Goal: Task Accomplishment & Management: Complete application form

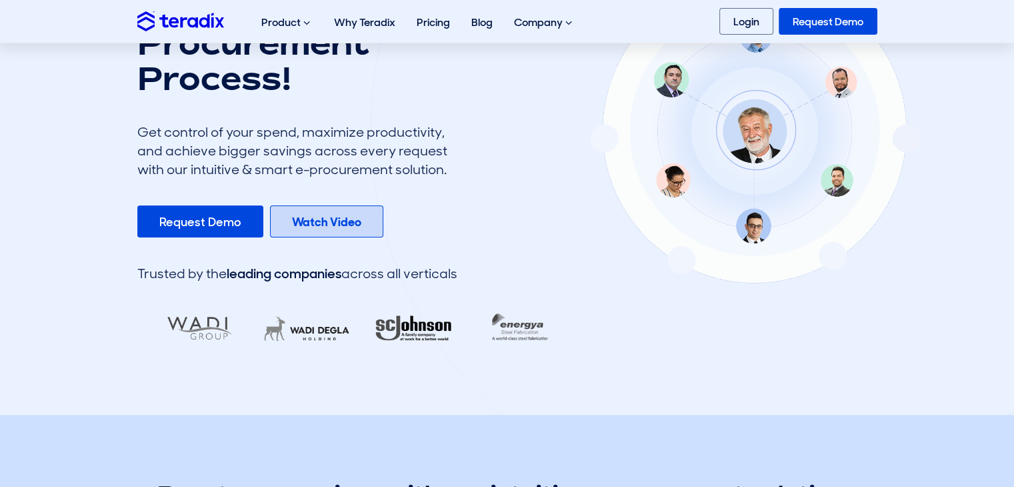
click at [347, 225] on b "Watch Video" at bounding box center [326, 222] width 69 height 16
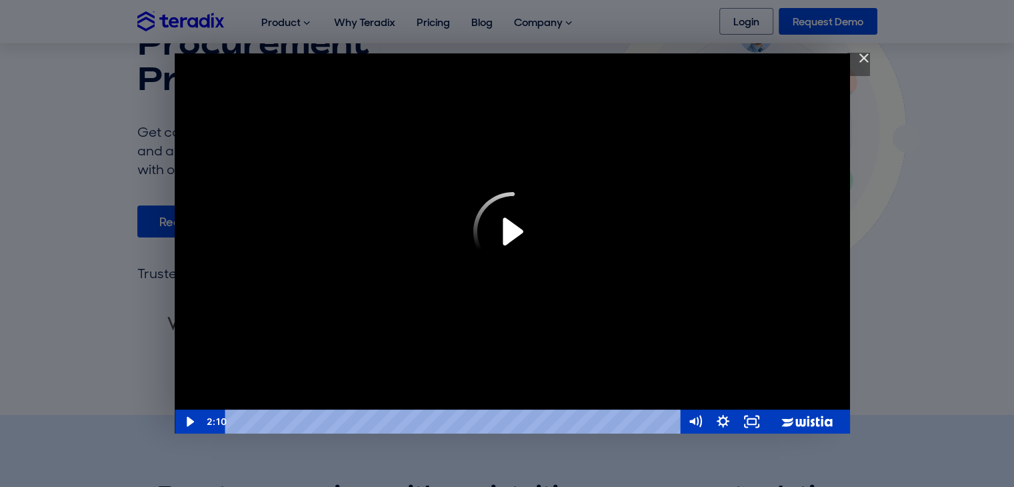
click at [509, 239] on icon "Play Video" at bounding box center [512, 231] width 79 height 79
click at [196, 419] on icon "Play Video" at bounding box center [190, 421] width 28 height 24
click at [513, 240] on icon "Play Video" at bounding box center [512, 231] width 89 height 89
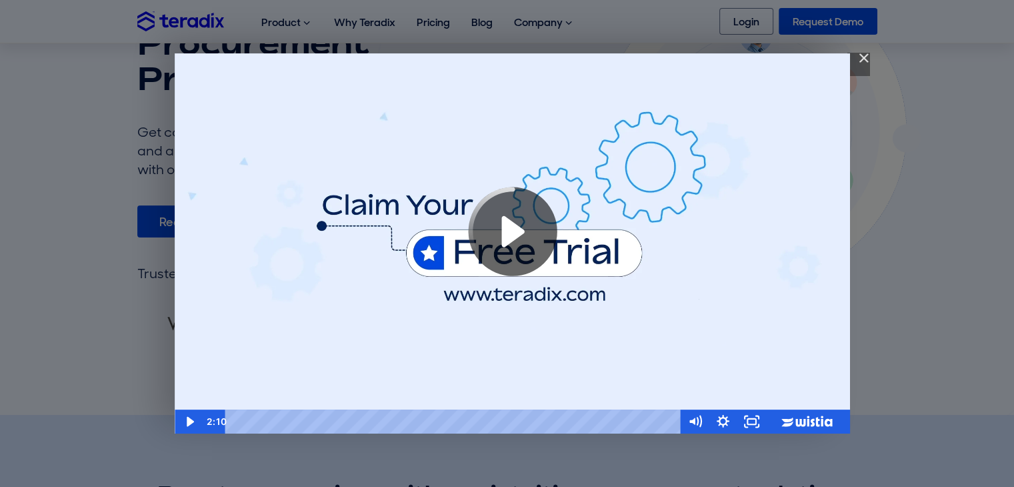
click at [512, 230] on icon "Play Video" at bounding box center [512, 231] width 89 height 89
click at [516, 231] on icon "Play Video" at bounding box center [512, 231] width 79 height 79
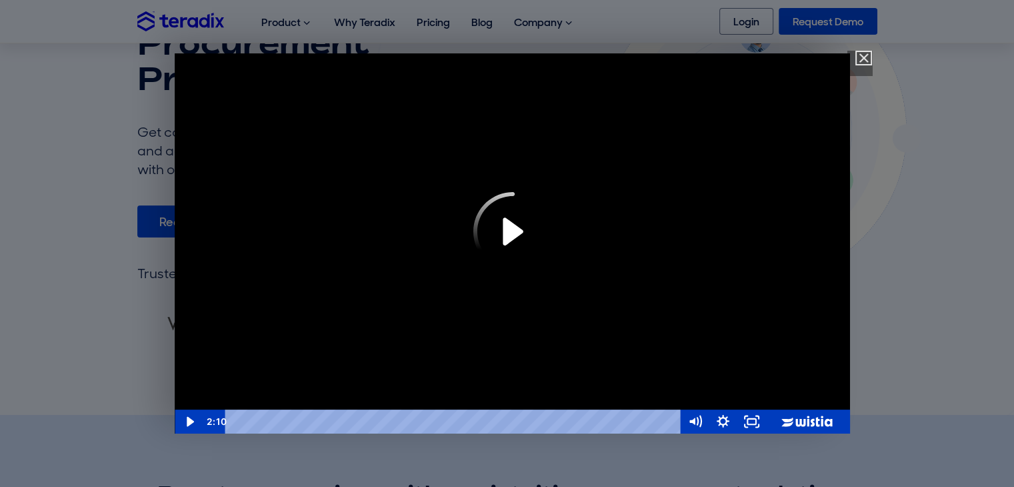
click at [859, 55] on img "Close" at bounding box center [858, 64] width 23 height 23
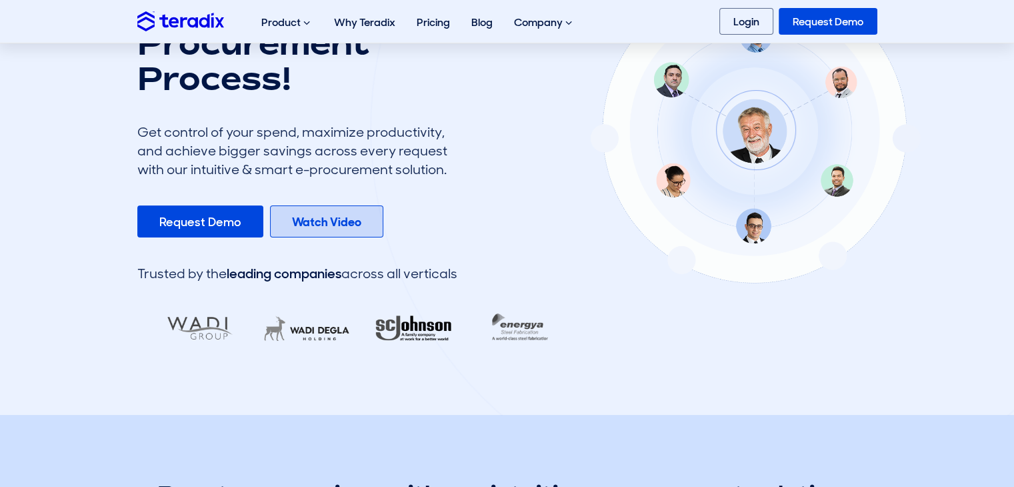
click at [321, 221] on b "Watch Video" at bounding box center [326, 222] width 69 height 16
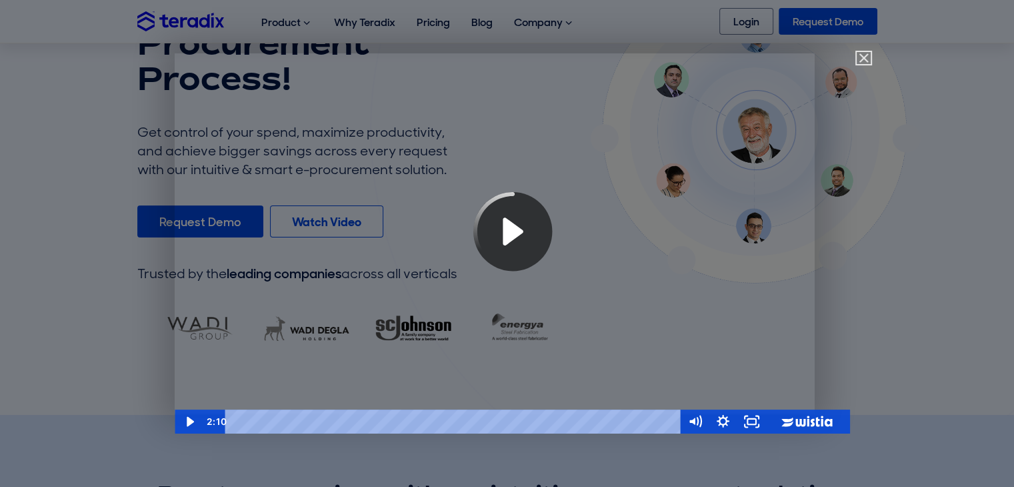
click at [863, 59] on img "Close" at bounding box center [858, 64] width 23 height 23
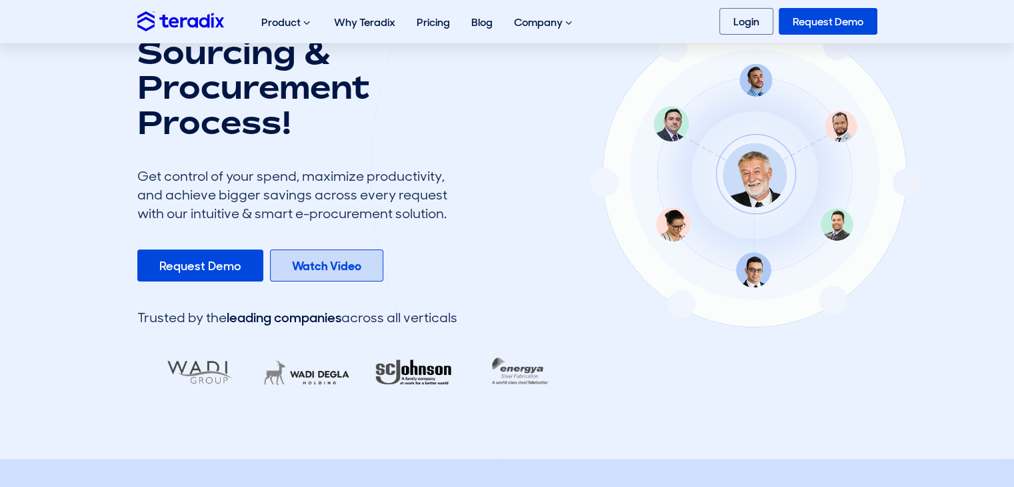
scroll to position [133, 0]
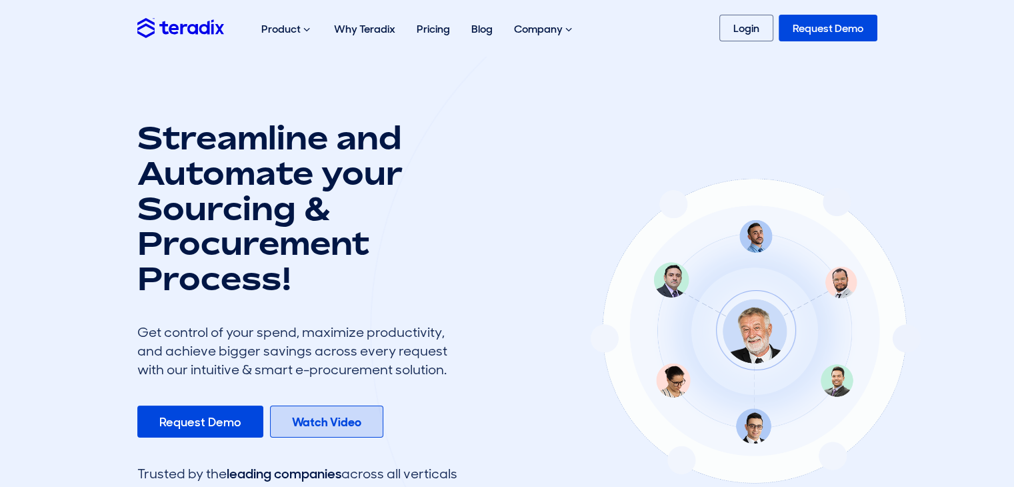
click at [309, 432] on link "Watch Video" at bounding box center [326, 421] width 113 height 32
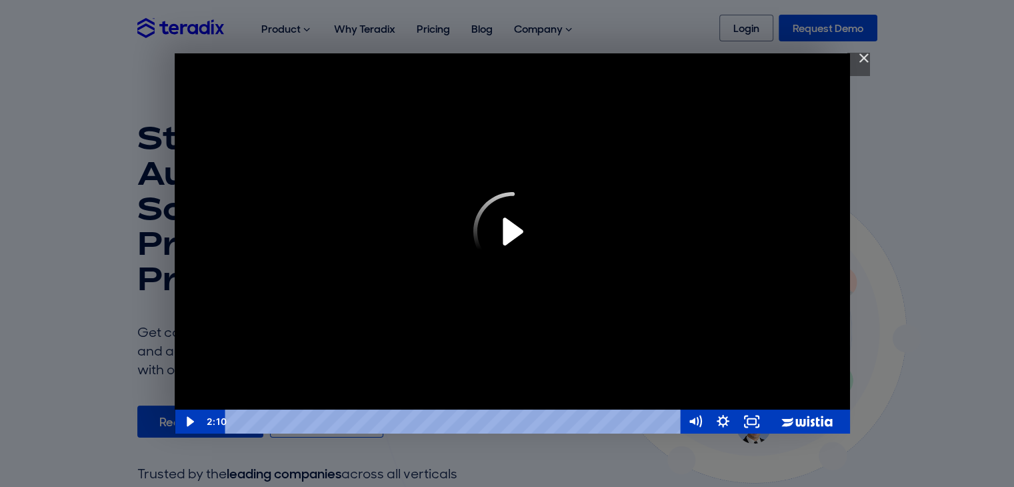
click at [863, 62] on img "Close" at bounding box center [858, 64] width 23 height 23
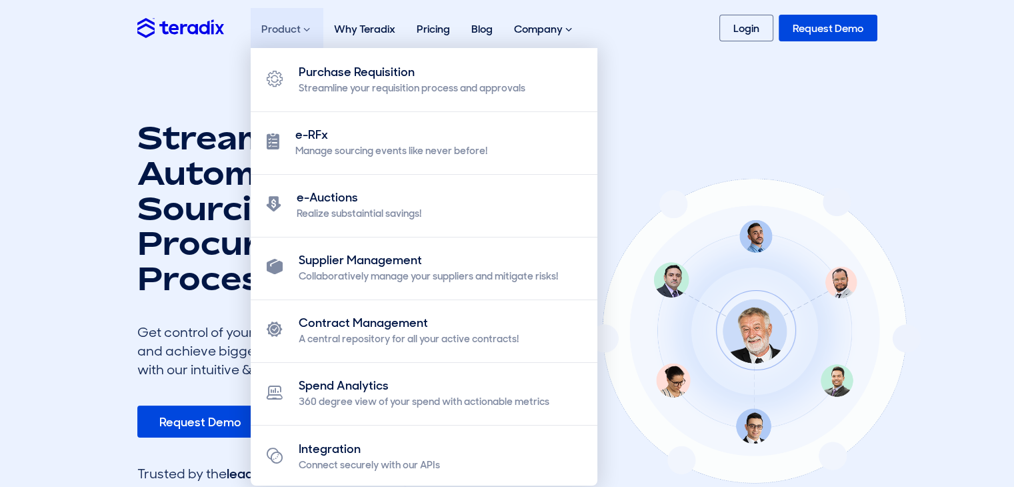
click at [303, 34] on span at bounding box center [306, 29] width 7 height 11
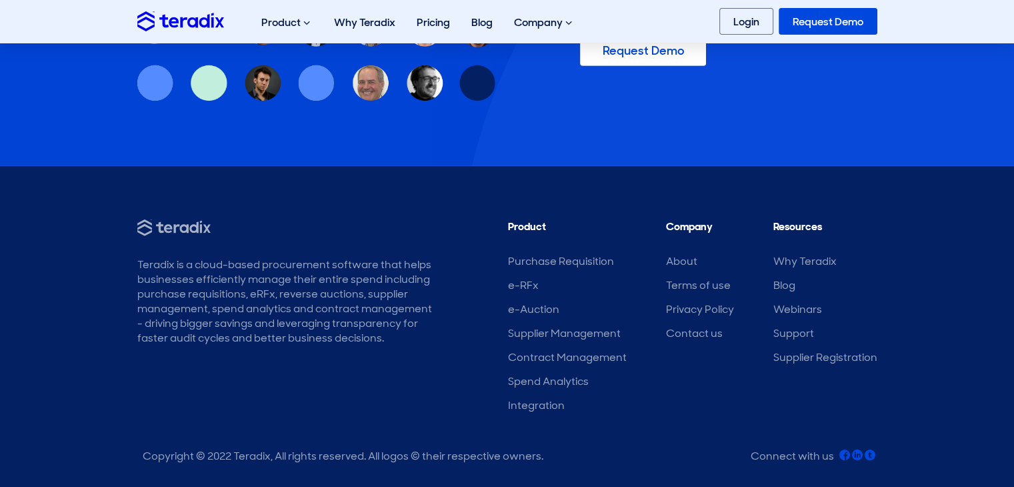
scroll to position [4200, 0]
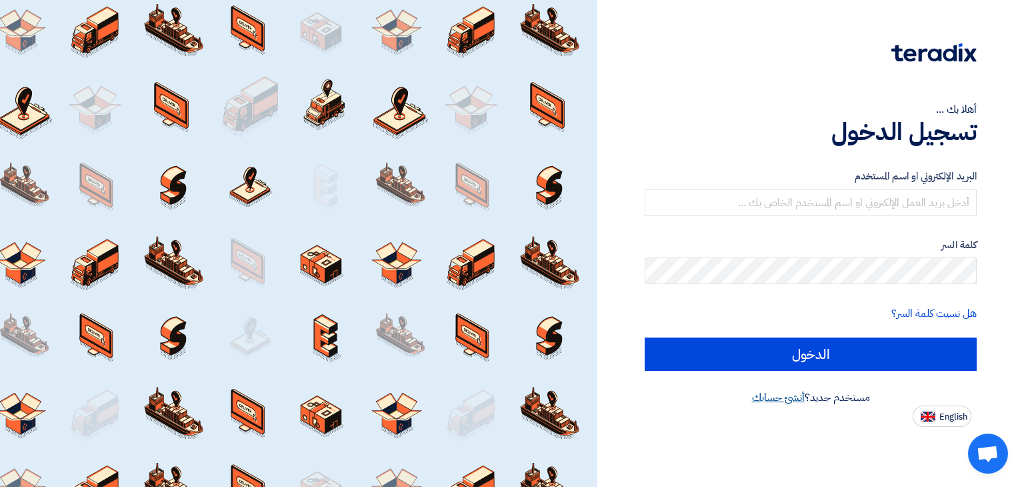
click at [776, 399] on link "أنشئ حسابك" at bounding box center [778, 397] width 53 height 16
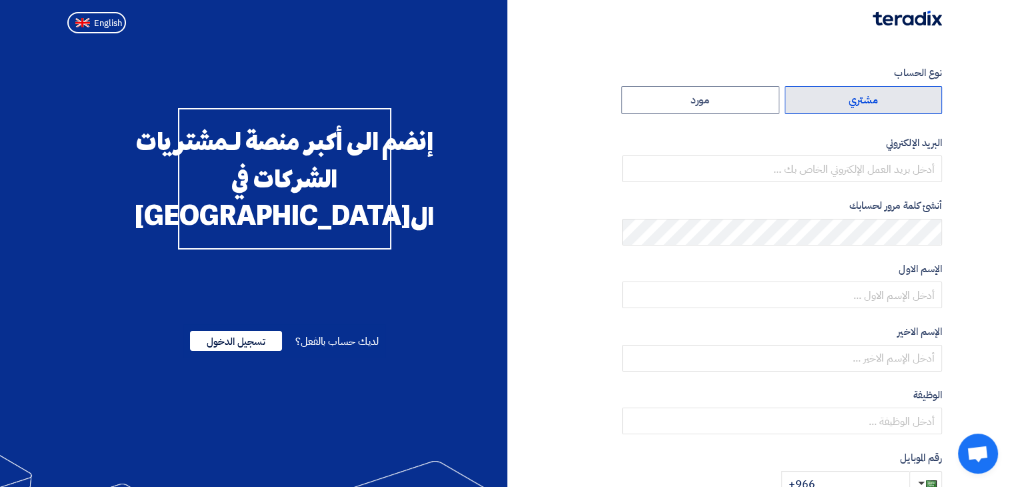
click at [821, 109] on label "مشتري" at bounding box center [864, 100] width 158 height 28
click at [821, 109] on input "مشتري" at bounding box center [863, 100] width 157 height 27
radio input "true"
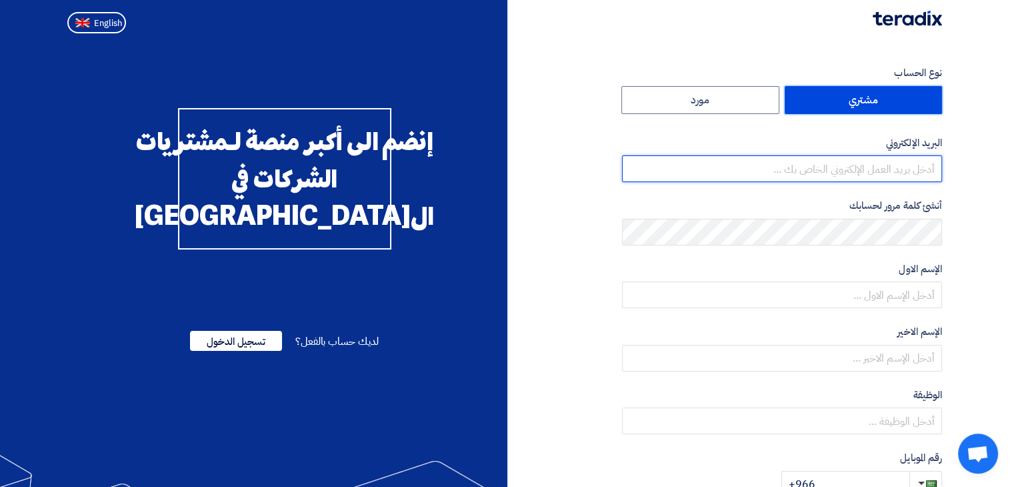
click at [803, 165] on input "email" at bounding box center [782, 168] width 320 height 27
type input "elsosoly@gmail.com"
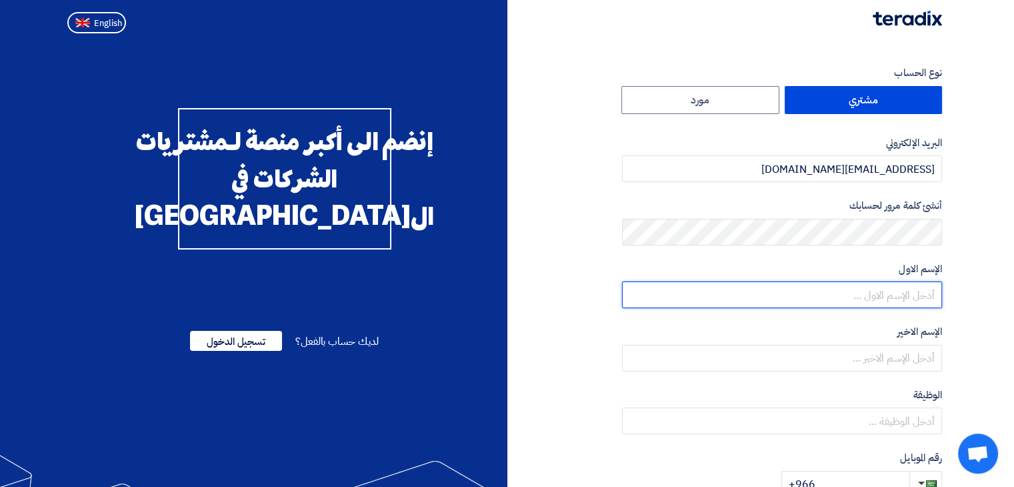
click at [803, 298] on input "text" at bounding box center [782, 294] width 320 height 27
type input "Ahmed"
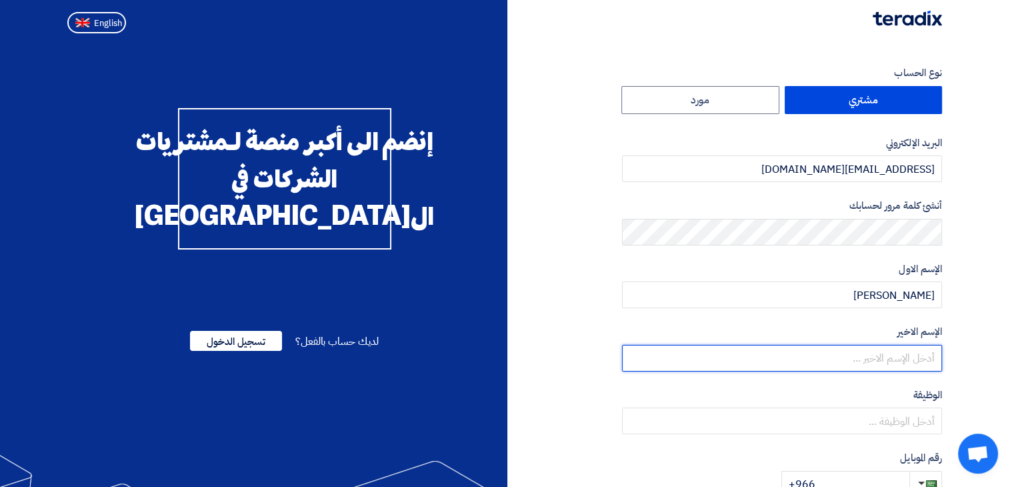
click at [803, 358] on input "text" at bounding box center [782, 358] width 320 height 27
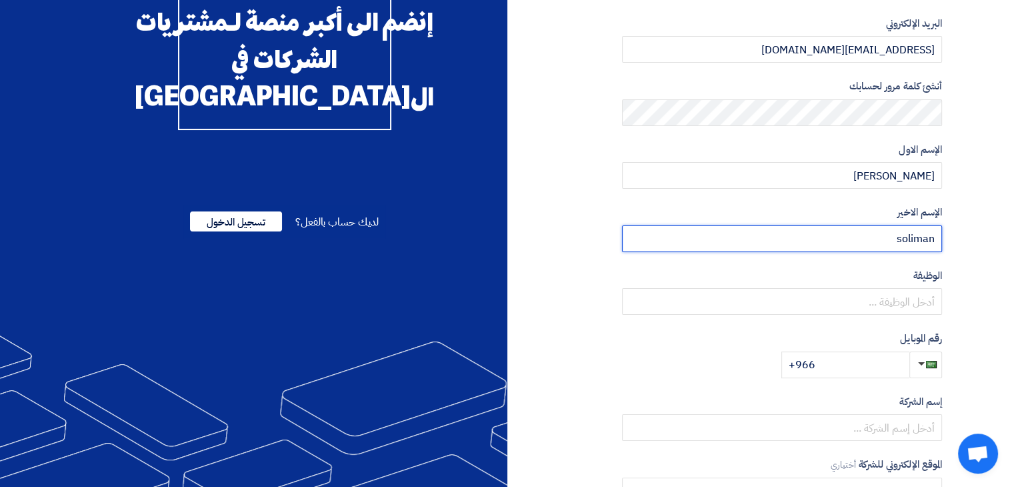
scroll to position [133, 0]
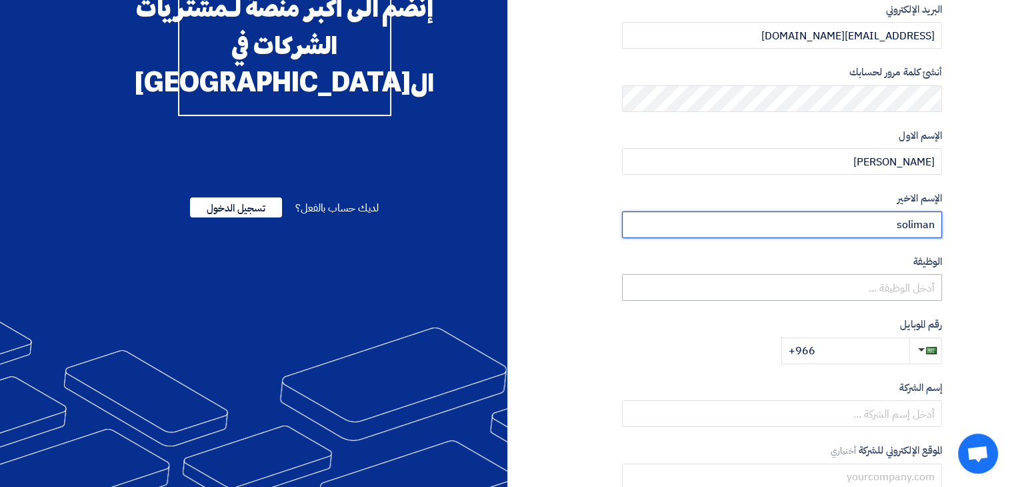
type input "soliman"
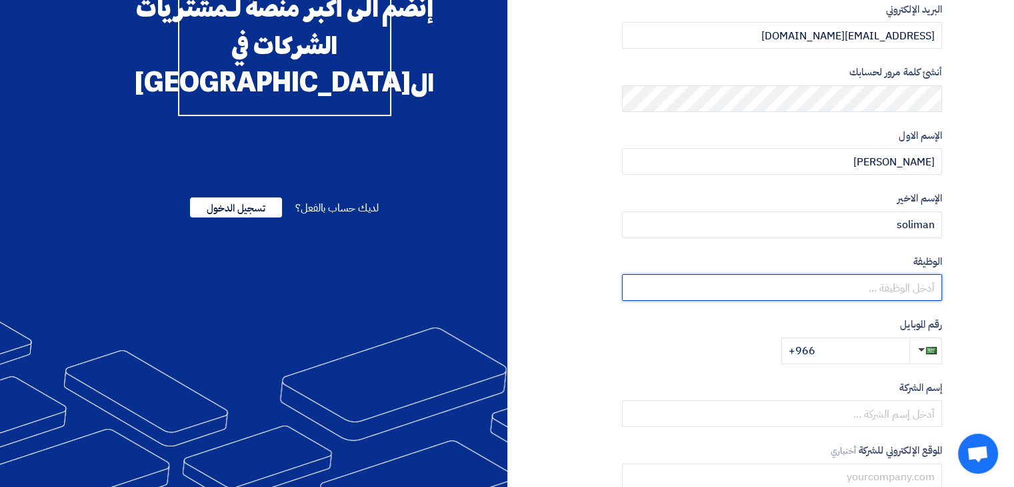
click at [820, 290] on input "text" at bounding box center [782, 287] width 320 height 27
type input "l"
type input "مدير مشتريات"
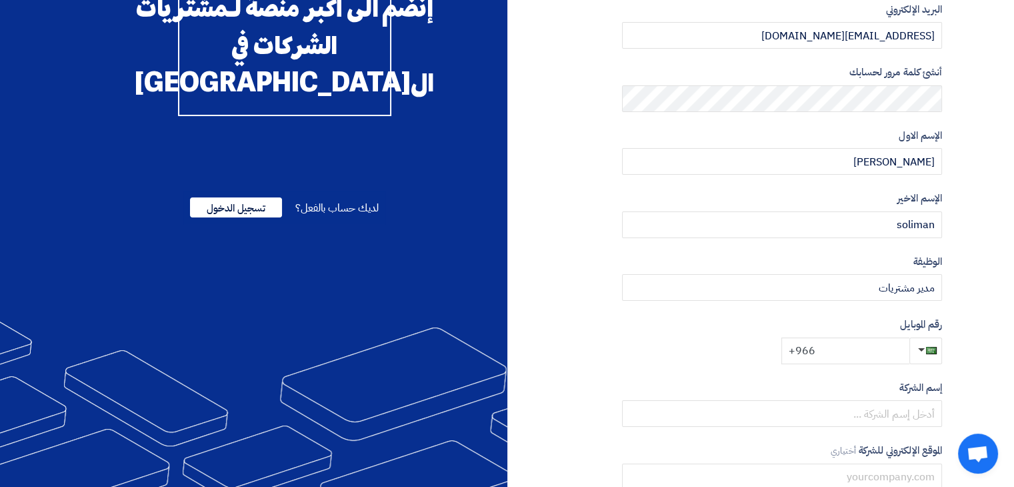
click at [847, 355] on input "+966" at bounding box center [845, 350] width 128 height 27
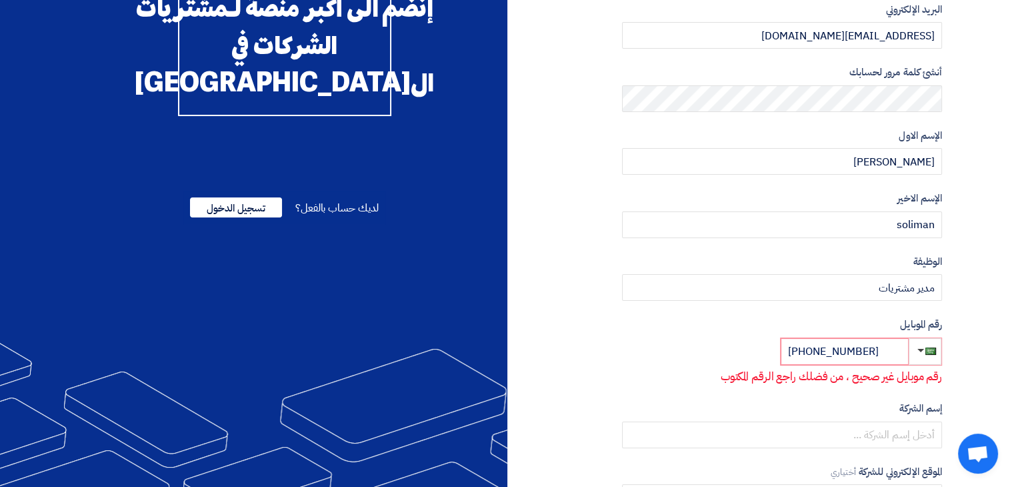
click at [699, 338] on div "رقم الموبايل +966 574959692 رقم موبايل غير صحيح ، من فضلك راجع الرقم المكتوب" at bounding box center [782, 351] width 320 height 68
click at [711, 393] on div "نوع الحساب مشتري مورد البريد الإلكتروني elsosoly@gmail.com أنشئ كلمة مرور لحساب…" at bounding box center [782, 262] width 320 height 661
click at [813, 355] on input "+966 574959692" at bounding box center [845, 351] width 128 height 27
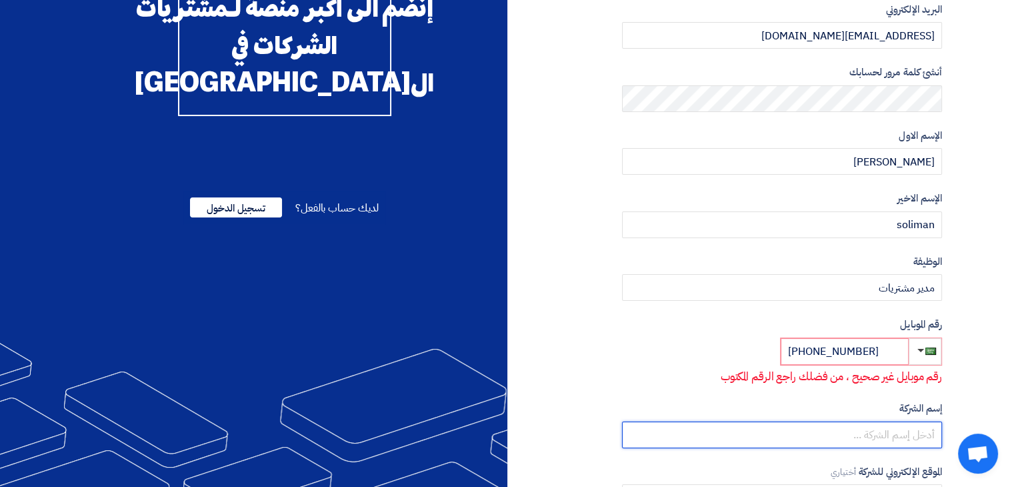
click at [759, 443] on input "text" at bounding box center [782, 434] width 320 height 27
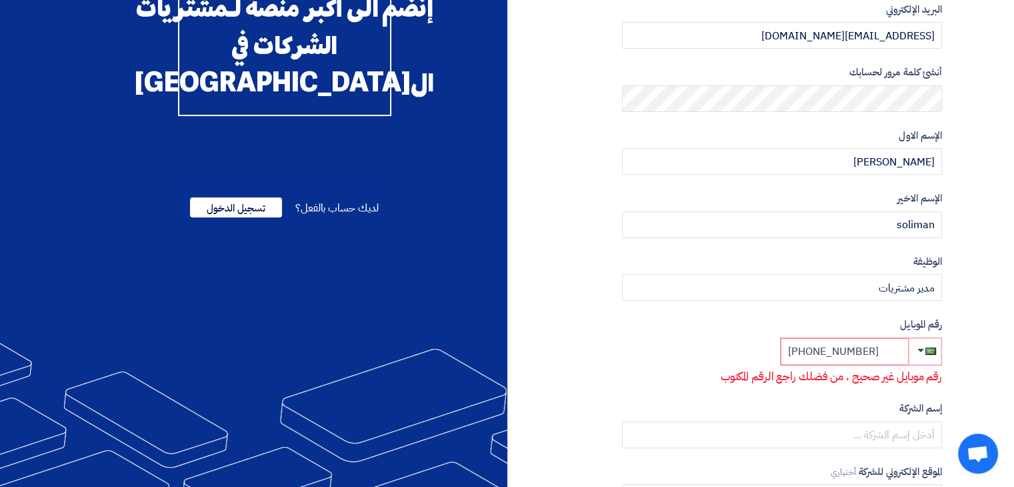
click at [823, 354] on input "+9660 574959692" at bounding box center [845, 351] width 128 height 27
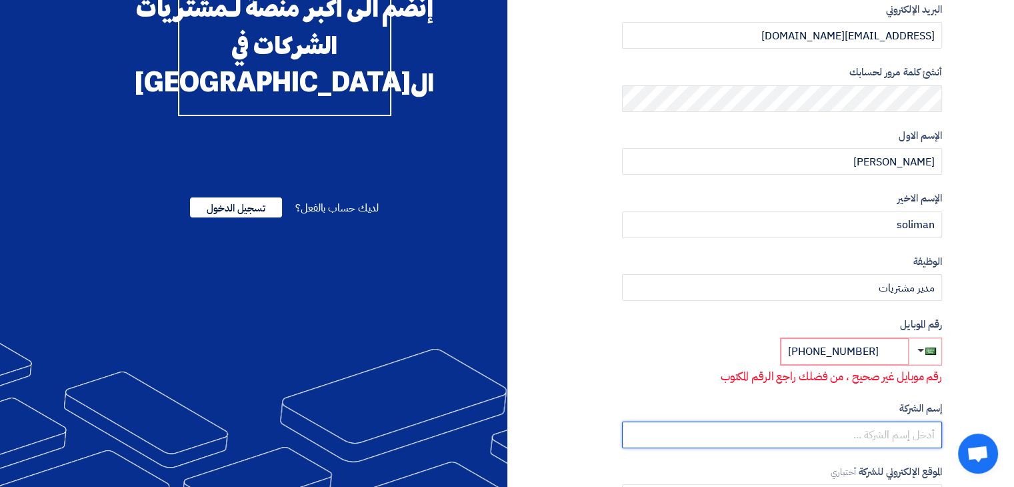
click at [823, 426] on input "text" at bounding box center [782, 434] width 320 height 27
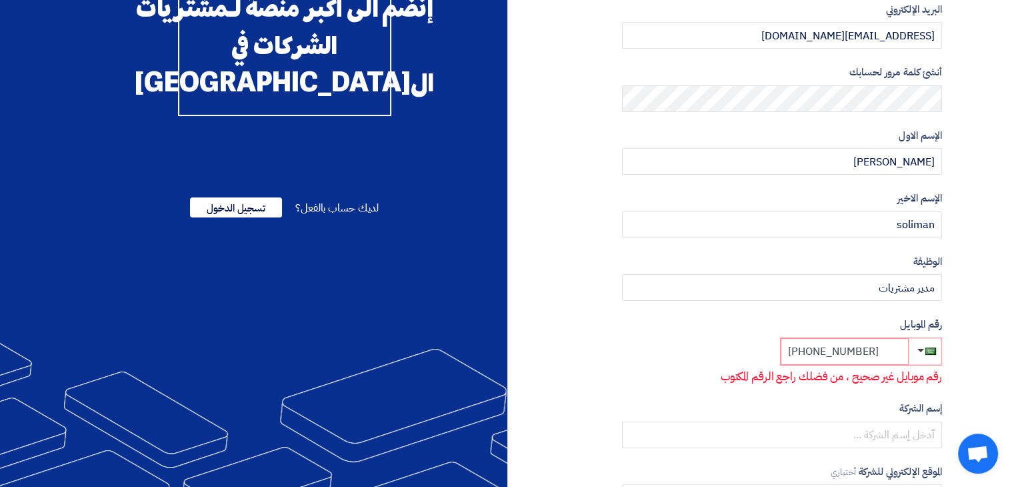
drag, startPoint x: 884, startPoint y: 352, endPoint x: 723, endPoint y: 354, distance: 161.3
click at [723, 354] on div "رقم الموبايل +966574959692 رقم موبايل غير صحيح ، من فضلك راجع الرقم المكتوب" at bounding box center [782, 351] width 320 height 68
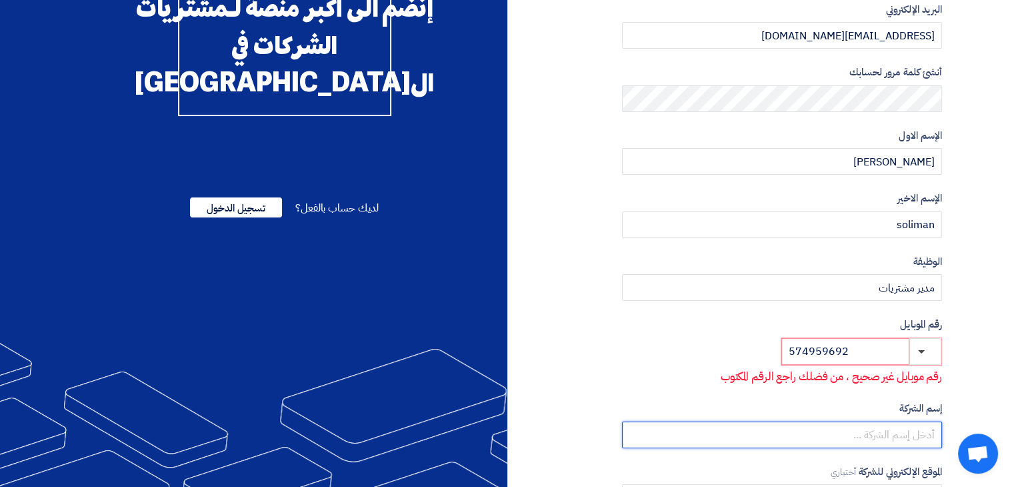
click at [809, 443] on input "text" at bounding box center [782, 434] width 320 height 27
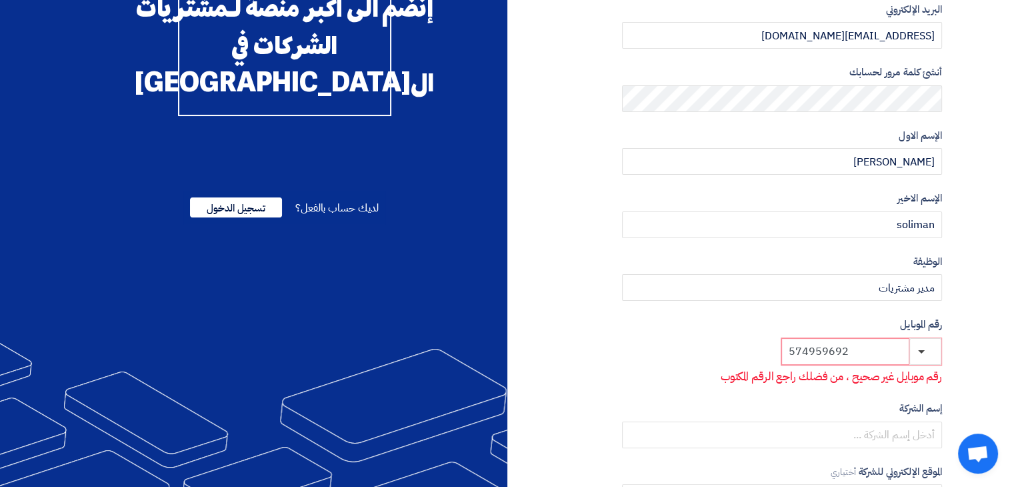
click at [787, 356] on input "574959692" at bounding box center [845, 351] width 128 height 27
click at [921, 342] on button "button" at bounding box center [925, 351] width 32 height 27
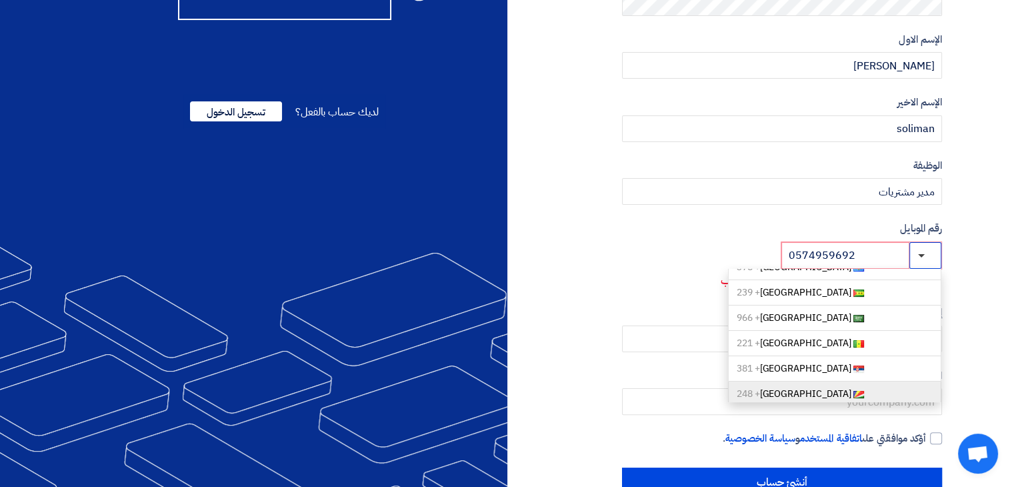
scroll to position [4333, 0]
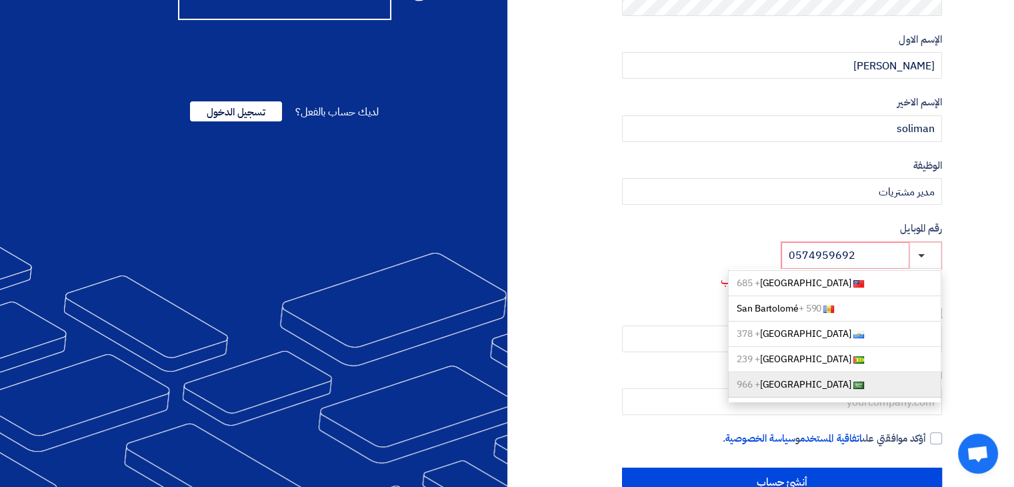
click at [795, 377] on span "Saudi Arabia + 966" at bounding box center [794, 384] width 115 height 14
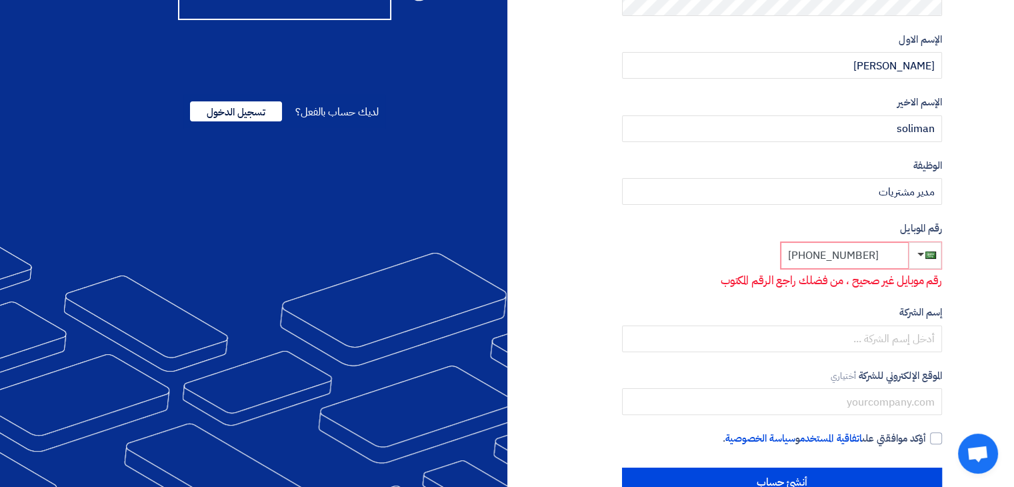
click at [825, 254] on input "+966 0574959692" at bounding box center [845, 255] width 128 height 27
type input "+966 574959692"
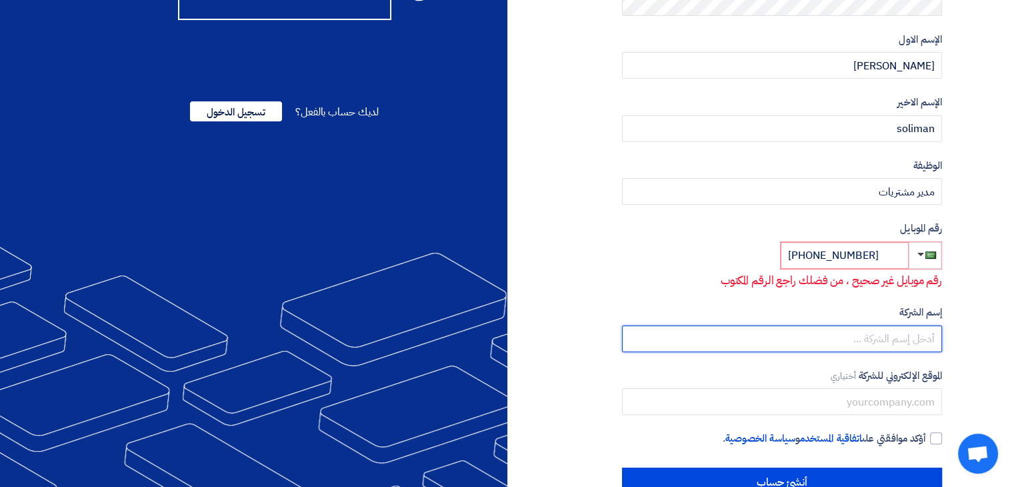
click at [809, 339] on input "text" at bounding box center [782, 338] width 320 height 27
type input "ح"
type input "petromab"
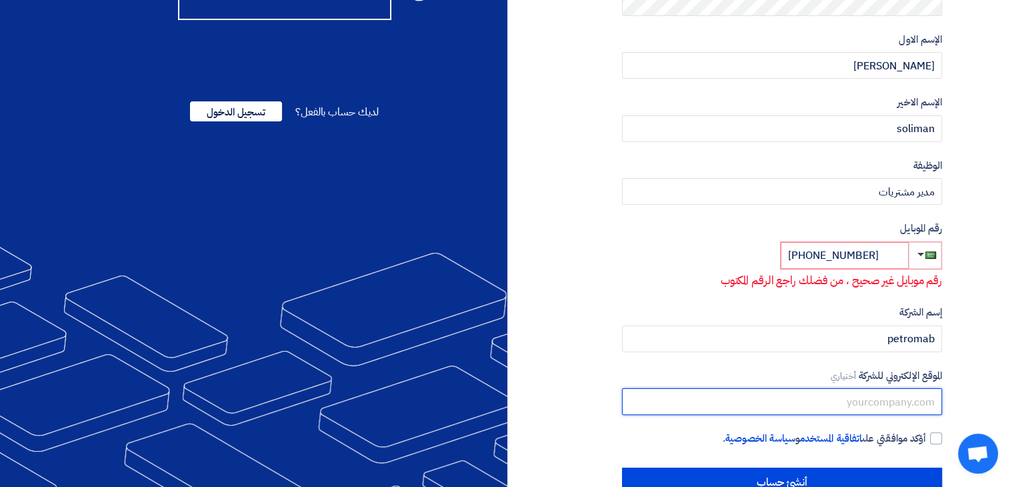
click at [792, 393] on input "text" at bounding box center [782, 401] width 320 height 27
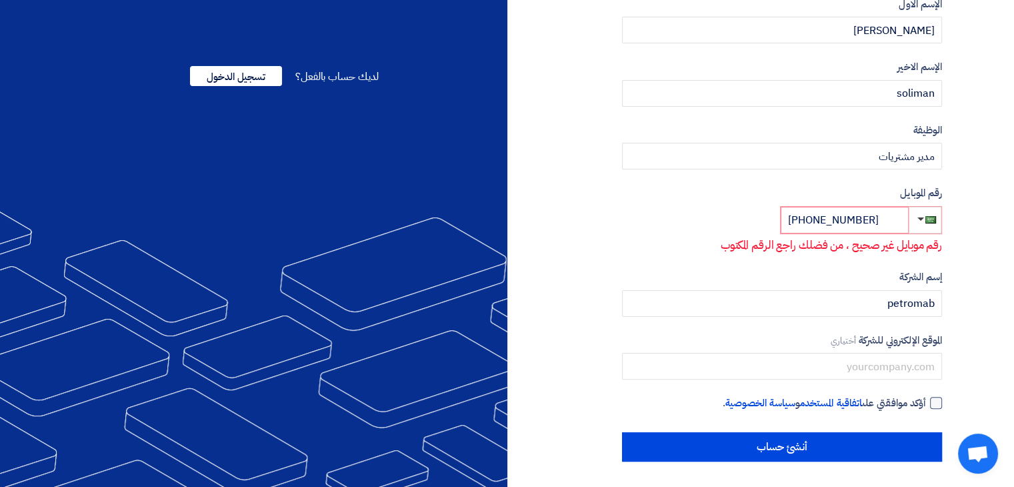
click at [931, 402] on div at bounding box center [936, 403] width 12 height 12
click at [926, 402] on input "أؤكد موافقتي على اتفاقية المستخدم و سياسة الخصوصية ." at bounding box center [766, 408] width 320 height 27
checkbox input "true"
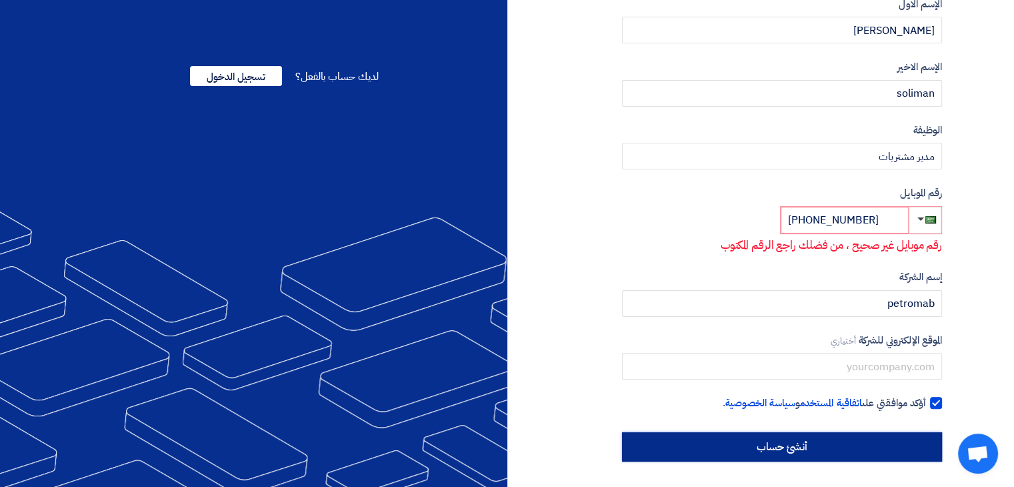
click at [897, 432] on input "أنشئ حساب" at bounding box center [782, 446] width 320 height 29
click at [839, 453] on input "أنشئ حساب" at bounding box center [782, 446] width 320 height 29
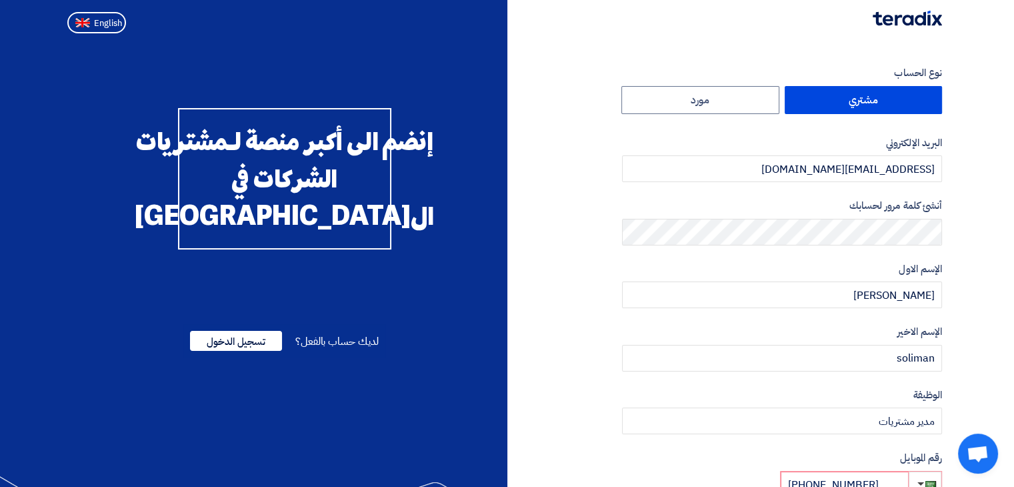
click at [877, 99] on label "مشتري" at bounding box center [864, 100] width 158 height 28
click at [877, 99] on input "مشتري" at bounding box center [863, 100] width 157 height 27
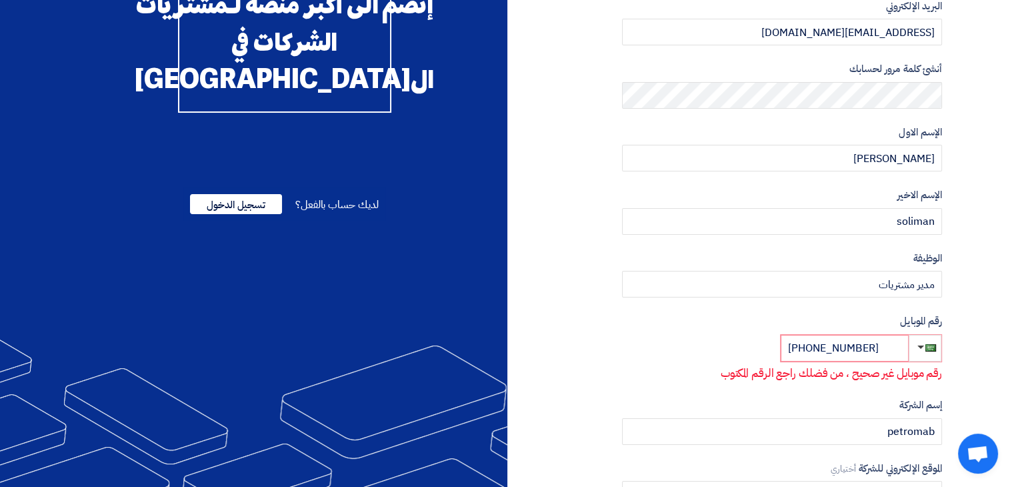
scroll to position [265, 0]
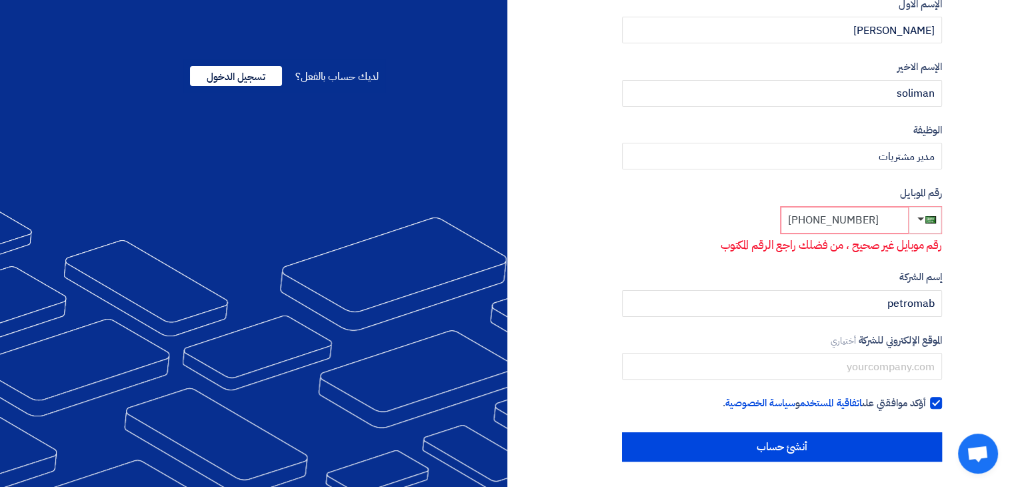
click at [907, 213] on input "+966 574959692" at bounding box center [845, 220] width 128 height 27
drag, startPoint x: 882, startPoint y: 217, endPoint x: 780, endPoint y: 217, distance: 102.0
click at [780, 217] on international-phone-number "+966 574959692" at bounding box center [861, 220] width 162 height 28
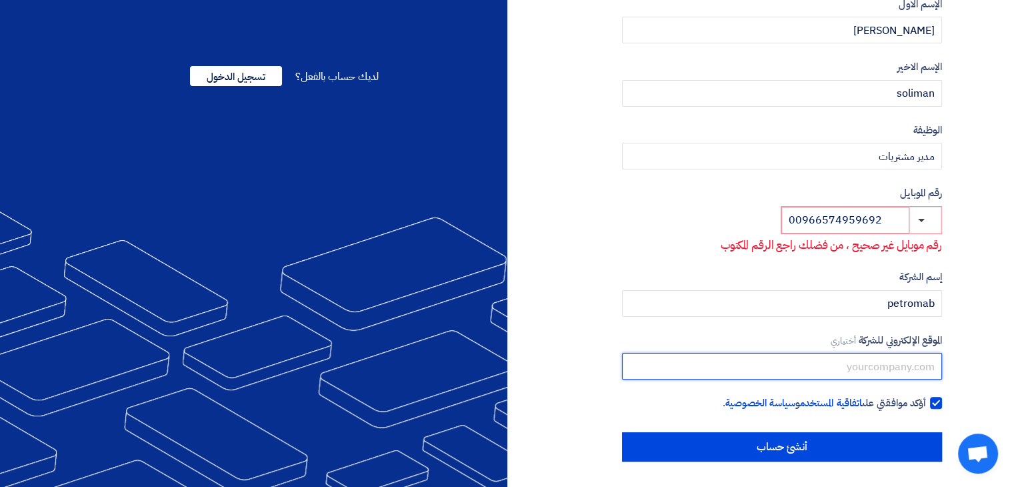
click at [845, 358] on input "text" at bounding box center [782, 366] width 320 height 27
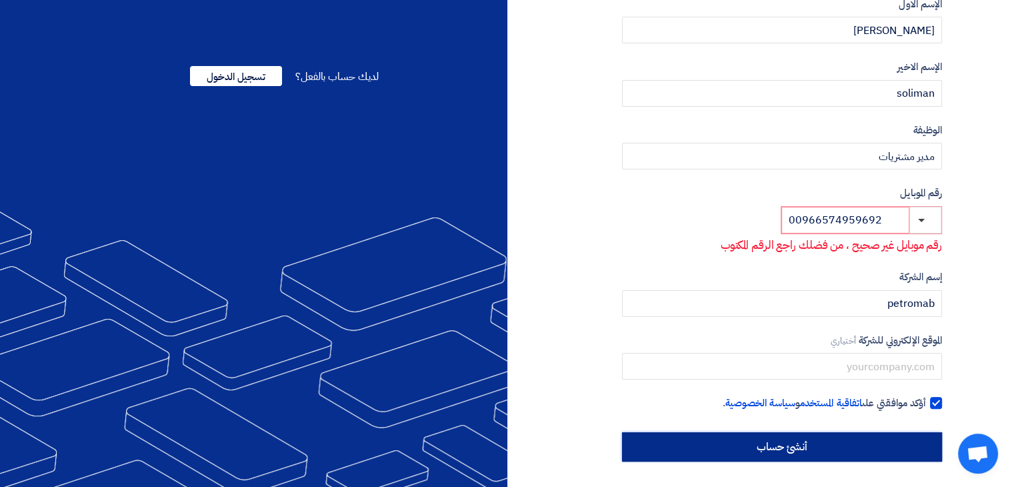
click at [848, 449] on input "أنشئ حساب" at bounding box center [782, 446] width 320 height 29
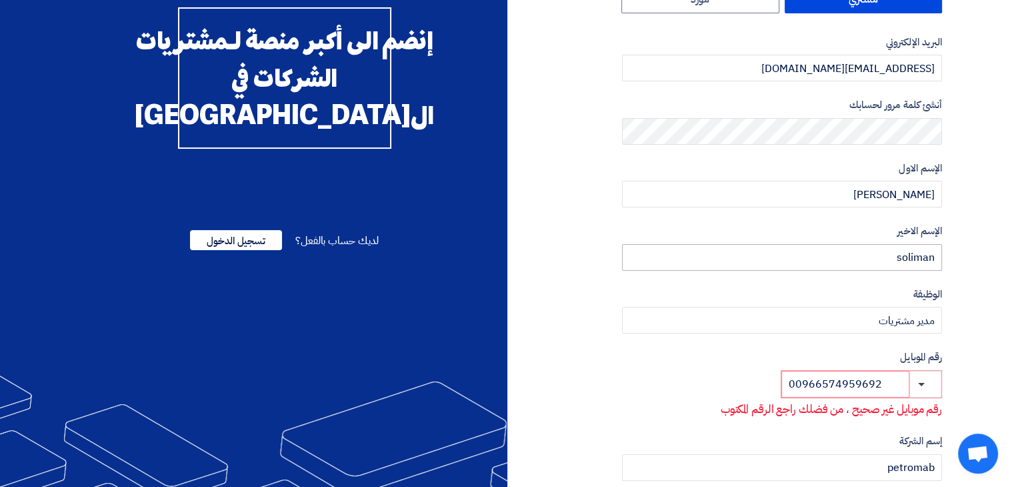
scroll to position [200, 0]
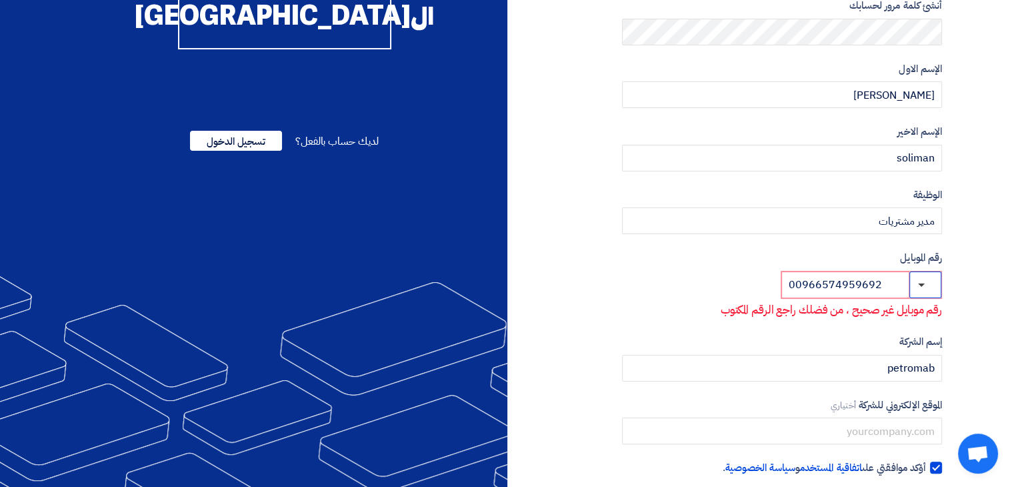
click at [930, 275] on button "button" at bounding box center [925, 284] width 32 height 27
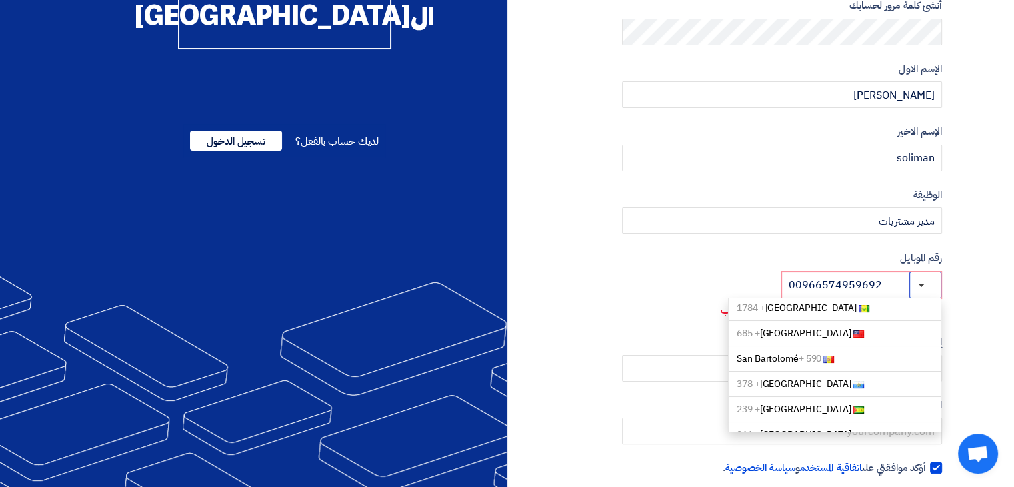
scroll to position [4333, 0]
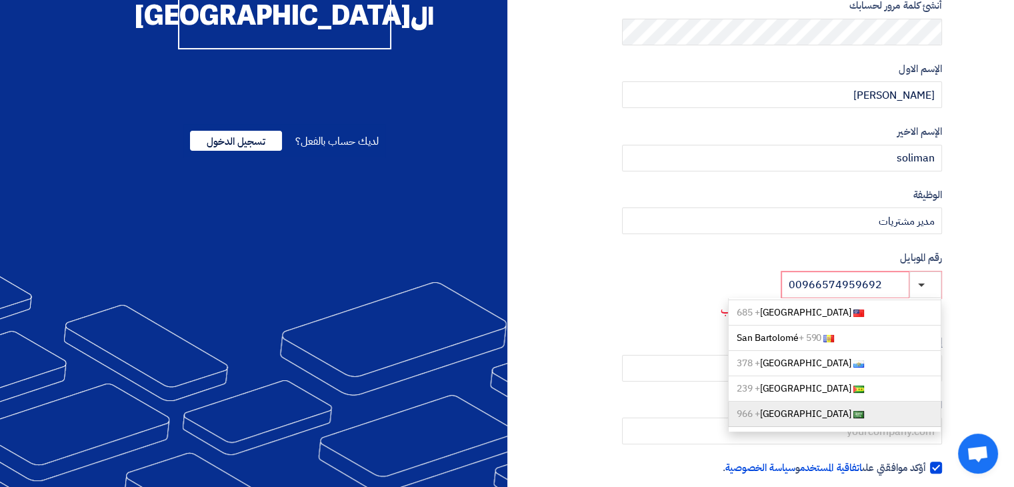
click at [776, 407] on span "Saudi Arabia + 966" at bounding box center [794, 414] width 115 height 14
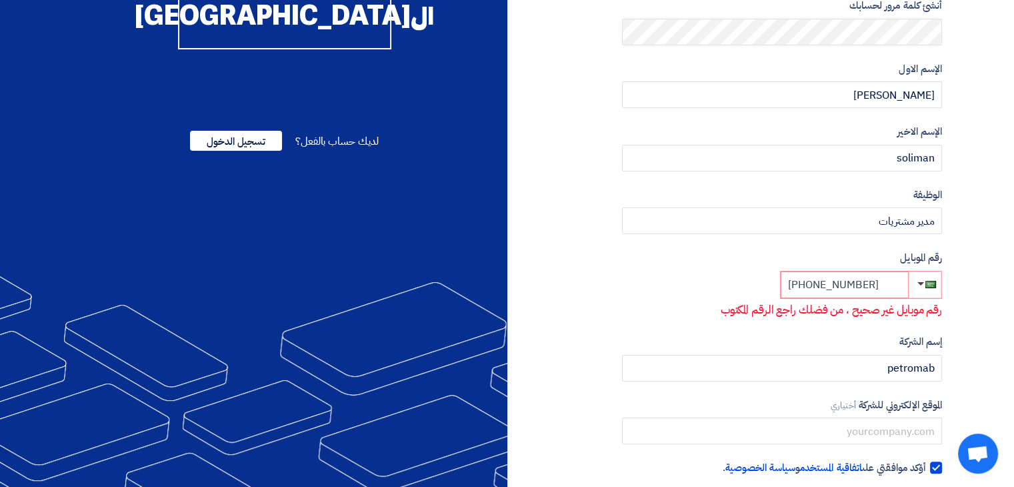
drag, startPoint x: 848, startPoint y: 283, endPoint x: 819, endPoint y: 283, distance: 29.3
click at [819, 283] on input "+966 00966574959692" at bounding box center [845, 284] width 128 height 27
type input "+966574959692"
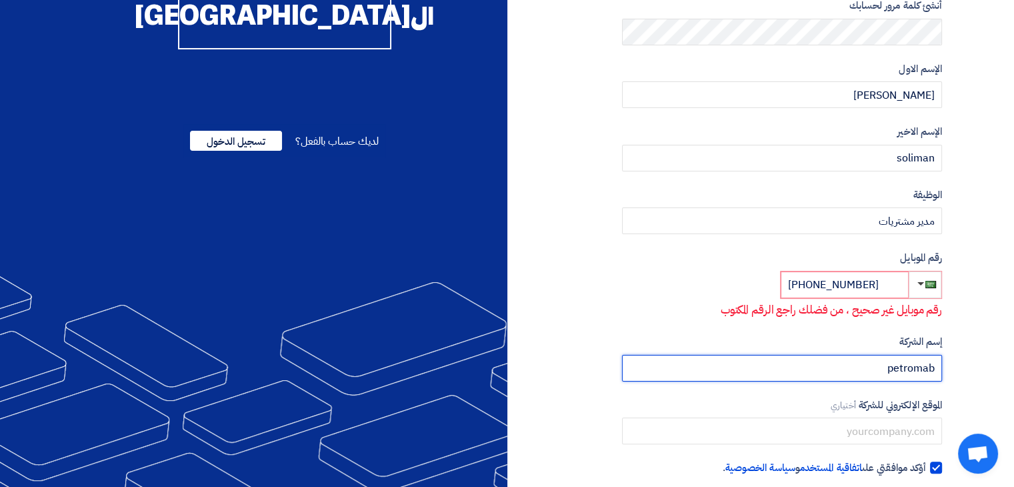
click at [833, 365] on input "petromab" at bounding box center [782, 368] width 320 height 27
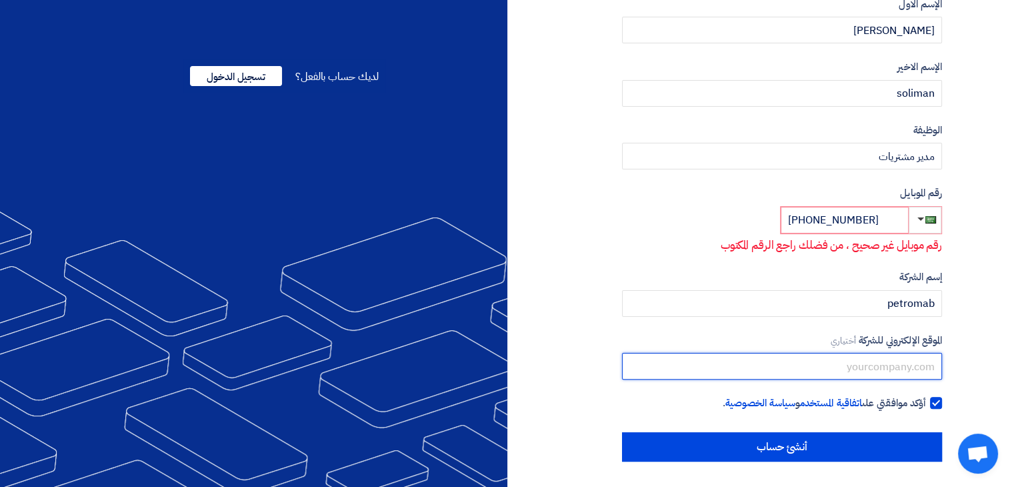
click at [825, 366] on input "text" at bounding box center [782, 366] width 320 height 27
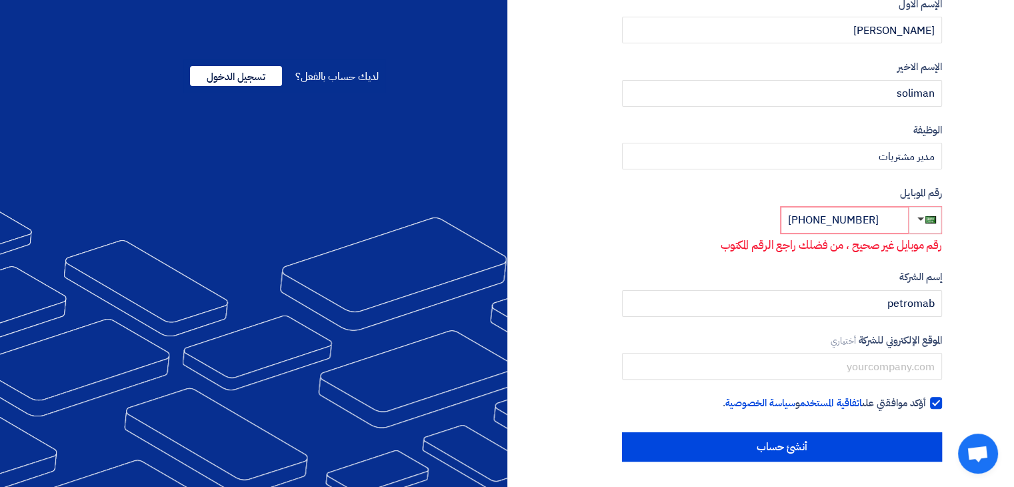
click at [987, 451] on span "دردشة مفتوحة" at bounding box center [978, 454] width 22 height 19
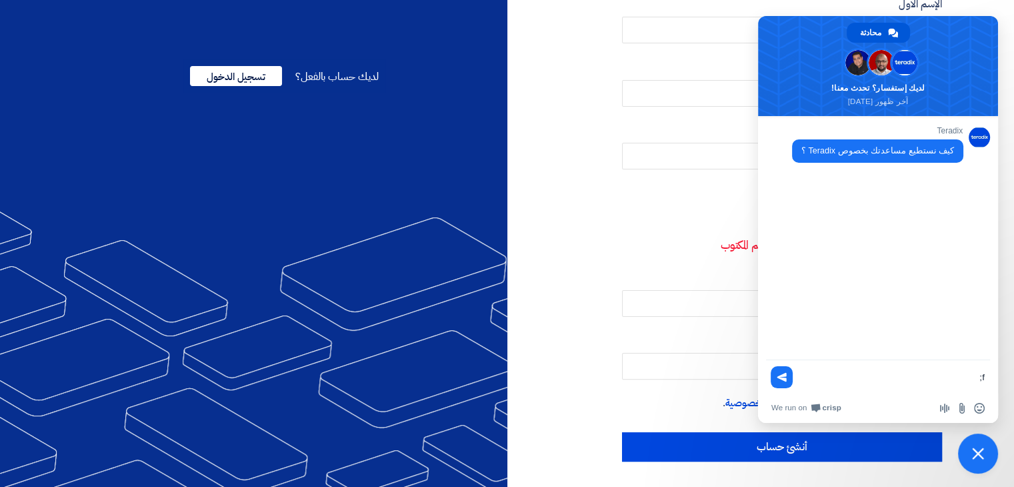
type textarea "f"
type textarea "بنشيء حساب جديد وبكتب رقم جوالي وبيقولي الرقم غير صحيح بس انا كتبته بصيغه صح"
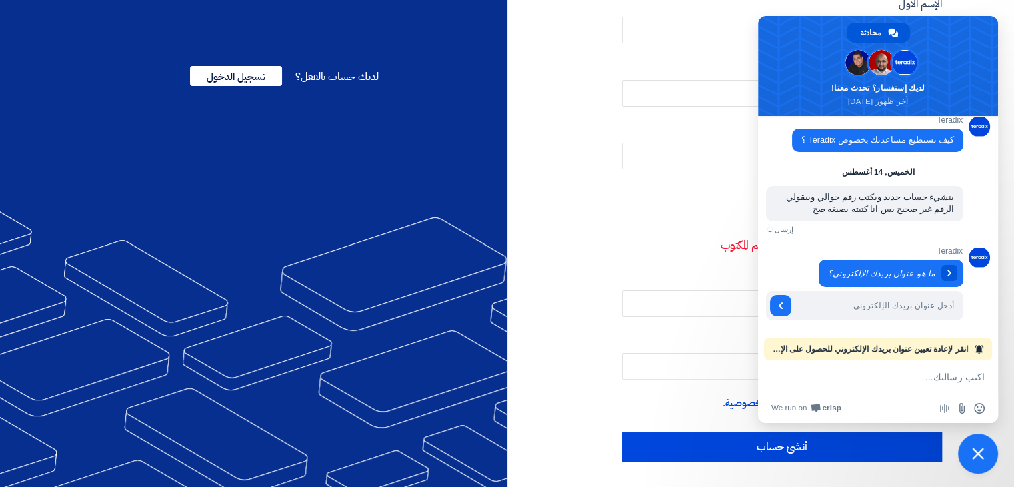
scroll to position [0, 0]
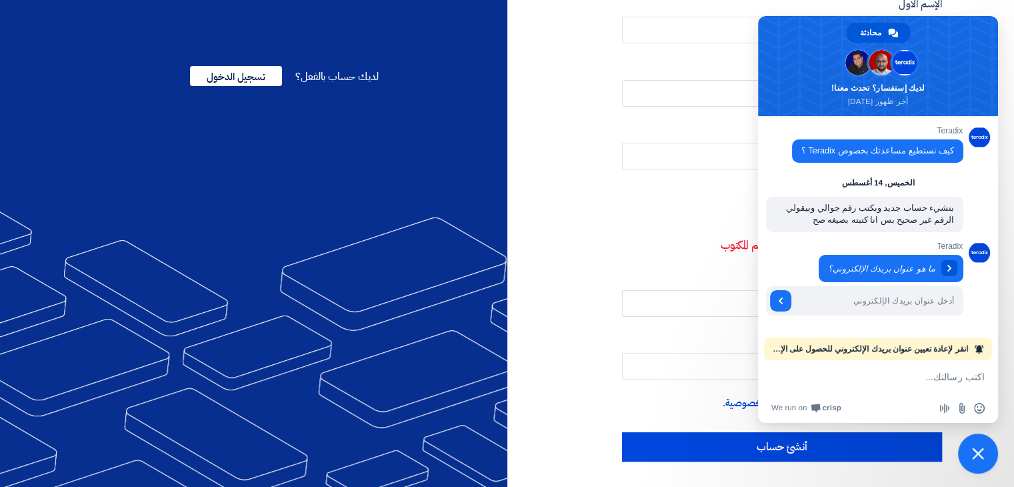
type input "ث"
type input "elsosoly@gmail.com"
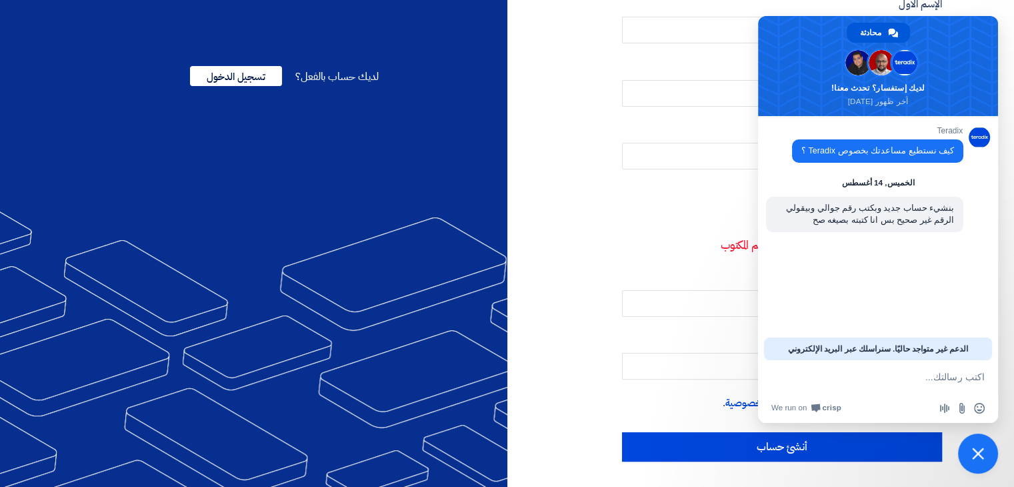
click at [978, 442] on span "إغلاق الدردشة" at bounding box center [978, 453] width 40 height 40
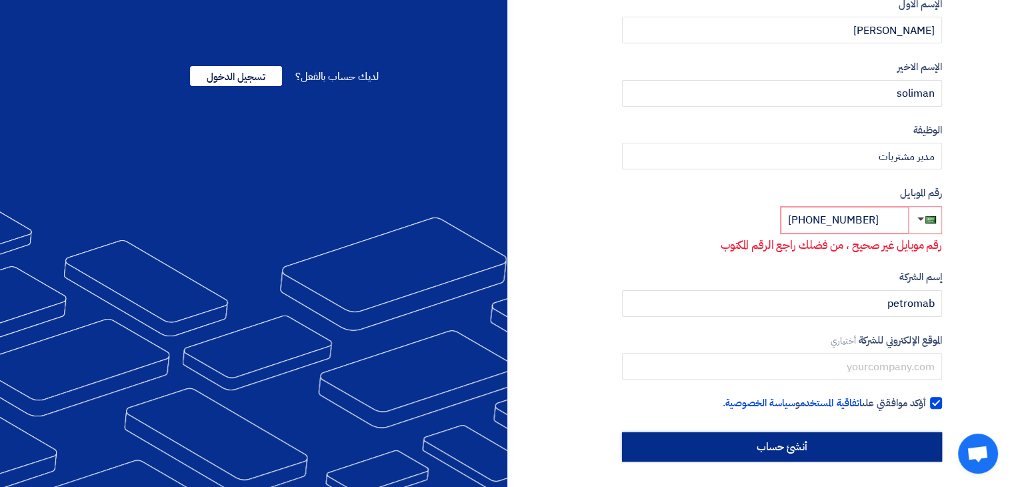
click at [903, 450] on input "أنشئ حساب" at bounding box center [782, 446] width 320 height 29
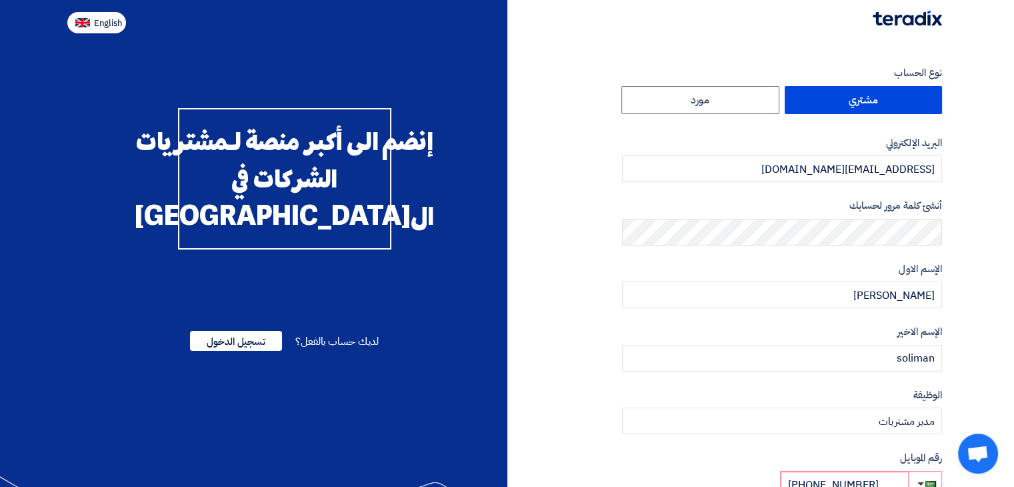
click at [101, 25] on span "English" at bounding box center [108, 23] width 28 height 9
type input "Register"
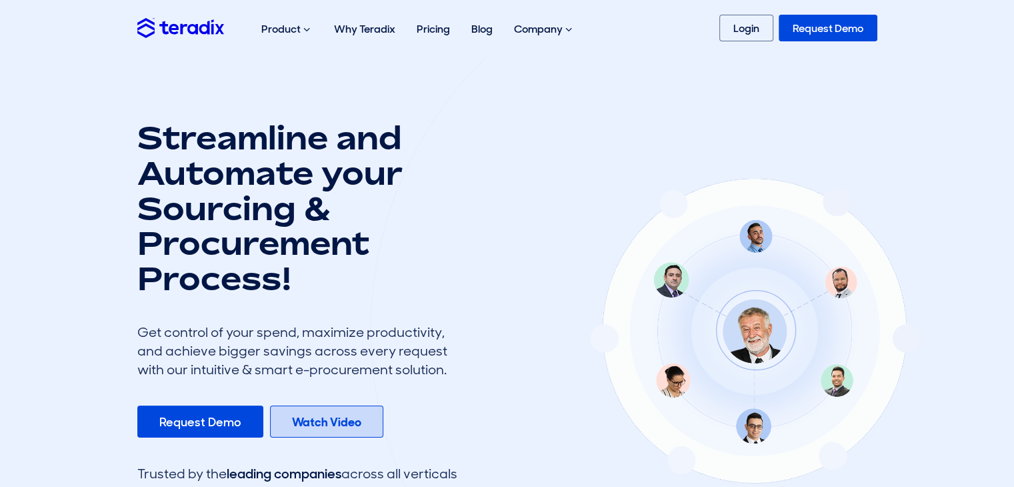
click at [339, 430] on link "Watch Video" at bounding box center [326, 421] width 113 height 32
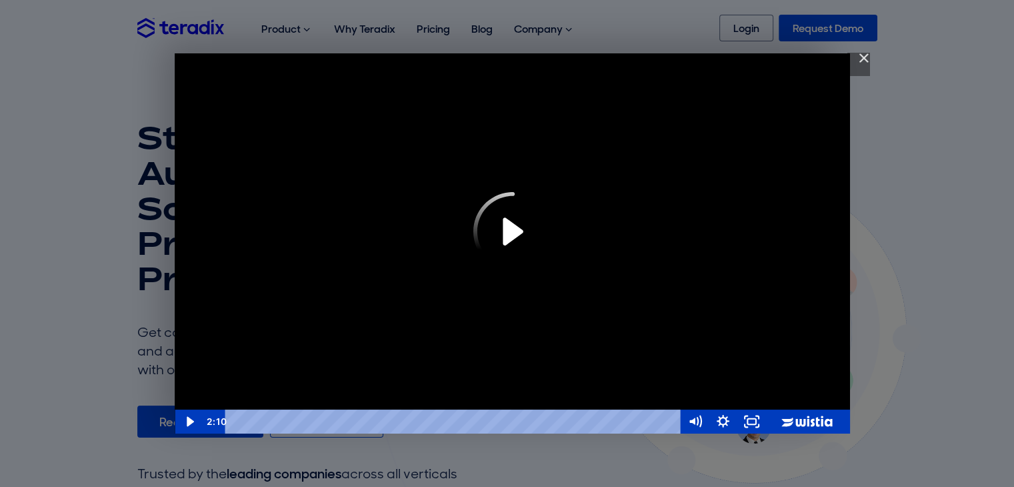
click at [865, 62] on img "Close" at bounding box center [858, 64] width 23 height 23
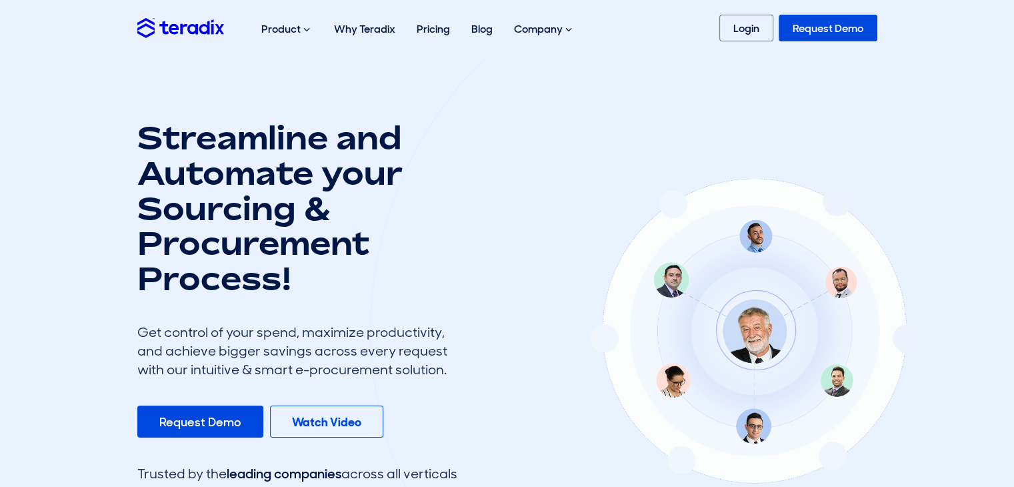
click at [830, 26] on link "Request Demo" at bounding box center [828, 28] width 99 height 27
